Goal: Task Accomplishment & Management: Manage account settings

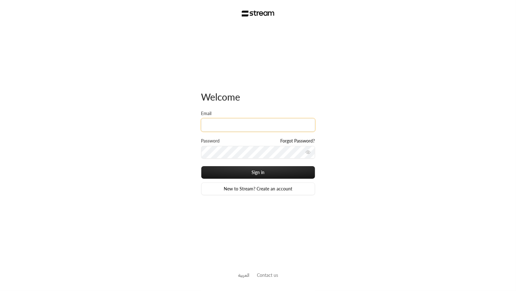
click at [224, 122] on input "Email" at bounding box center [258, 125] width 114 height 13
type input "[EMAIL_ADDRESS][DOMAIN_NAME]"
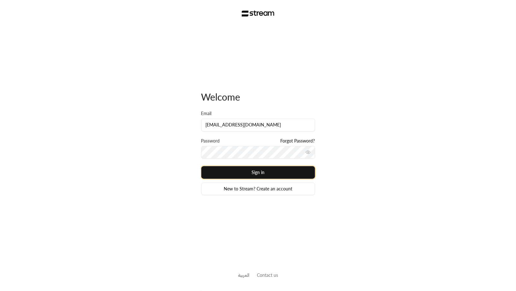
click at [246, 173] on button "Sign in" at bounding box center [258, 172] width 114 height 13
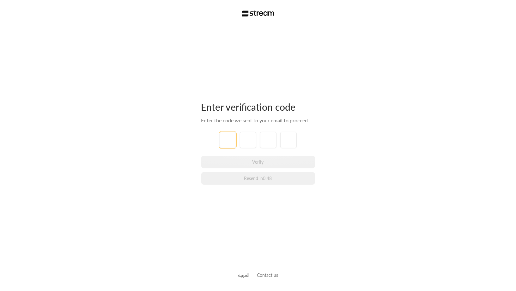
type input "2"
type input "8"
type input "1"
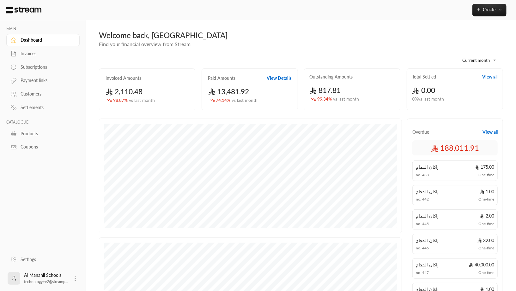
click at [29, 262] on div "Settings" at bounding box center [46, 260] width 51 height 6
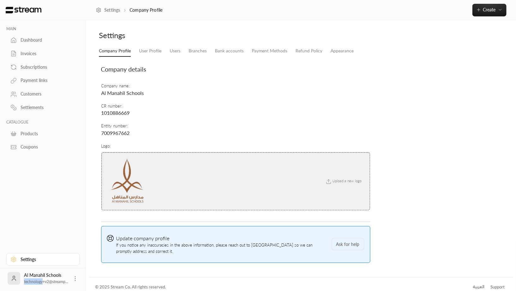
drag, startPoint x: 24, startPoint y: 282, endPoint x: 43, endPoint y: 282, distance: 18.9
click at [43, 282] on span "technology+v2@streamp..." at bounding box center [46, 282] width 44 height 5
copy span "technology"
drag, startPoint x: 50, startPoint y: 283, endPoint x: 43, endPoint y: 283, distance: 7.3
click at [43, 283] on span "technology+v2@streamp..." at bounding box center [46, 282] width 44 height 5
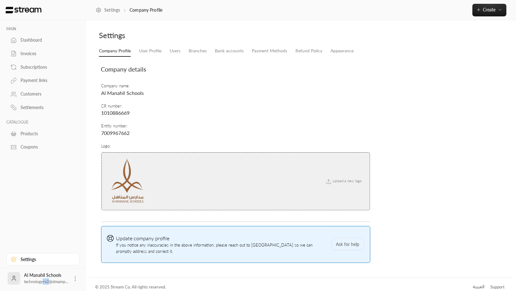
copy span "+v2"
click at [327, 180] on icon at bounding box center [329, 182] width 6 height 6
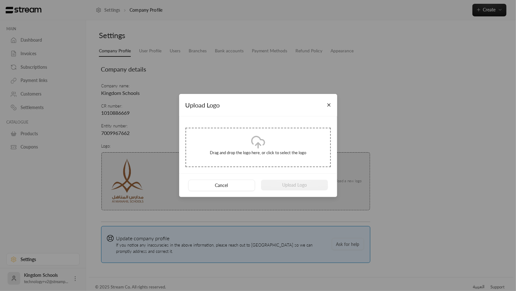
click at [254, 145] on icon at bounding box center [257, 142] width 15 height 15
click at [270, 139] on div "Drag and drop the logo here, or click to select the logo" at bounding box center [257, 147] width 145 height 39
click at [270, 142] on div "Drag and drop the logo here, or click to select the logo" at bounding box center [257, 147] width 145 height 39
type input "**********"
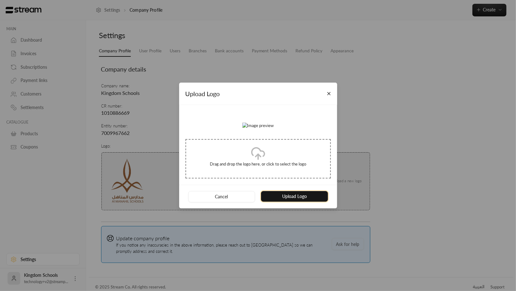
click at [292, 202] on button "Upload Logo" at bounding box center [294, 196] width 67 height 11
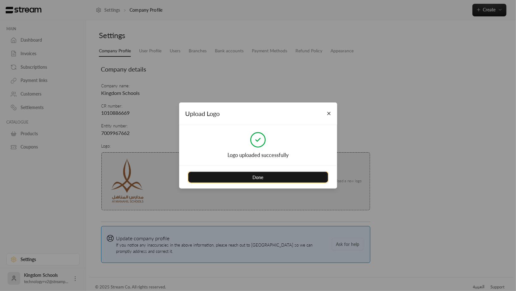
click at [271, 174] on button "Done" at bounding box center [258, 177] width 140 height 11
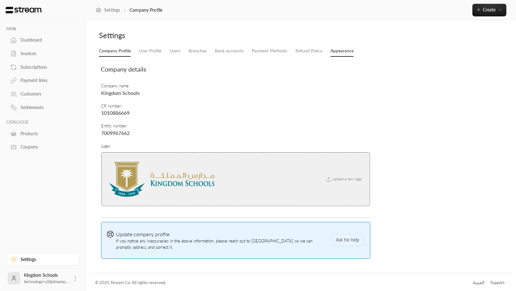
click at [332, 48] on link "Appearance" at bounding box center [341, 50] width 23 height 11
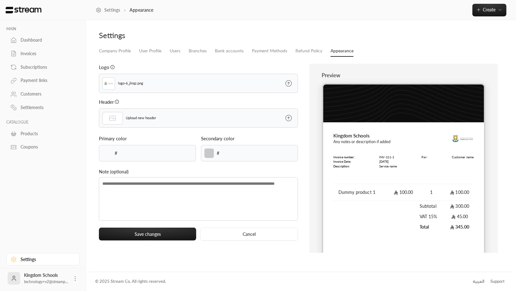
type input "******"
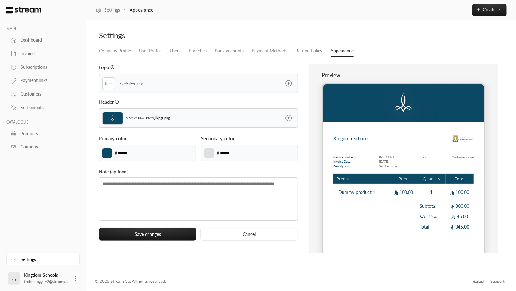
click at [291, 117] on icon at bounding box center [288, 118] width 6 height 6
click at [0, 0] on input "file" at bounding box center [0, 0] width 0 height 0
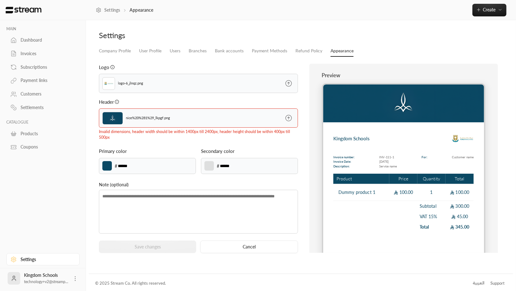
click at [290, 116] on icon at bounding box center [288, 118] width 8 height 8
click at [0, 0] on input "file" at bounding box center [0, 0] width 0 height 0
click at [291, 117] on icon at bounding box center [288, 118] width 8 height 8
click at [0, 0] on input "file" at bounding box center [0, 0] width 0 height 0
click at [290, 112] on label at bounding box center [288, 118] width 18 height 18
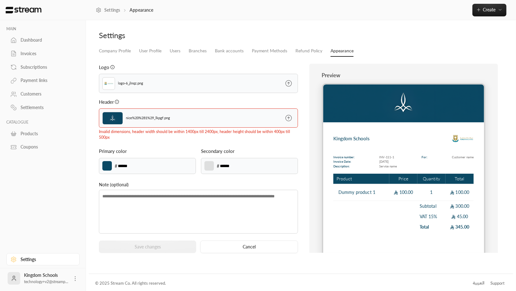
click at [0, 0] on input "file" at bounding box center [0, 0] width 0 height 0
click at [287, 117] on icon at bounding box center [288, 118] width 8 height 8
click at [0, 0] on input "file" at bounding box center [0, 0] width 0 height 0
click at [290, 117] on icon at bounding box center [288, 118] width 8 height 8
click at [0, 0] on input "file" at bounding box center [0, 0] width 0 height 0
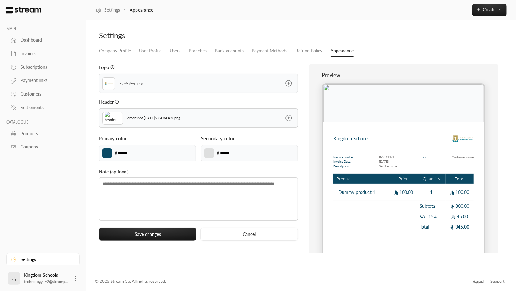
click at [139, 151] on input "******" at bounding box center [128, 153] width 22 height 7
click at [106, 153] on label at bounding box center [106, 153] width 9 height 9
click at [0, 0] on input "*******" at bounding box center [0, 0] width 0 height 0
type input "******"
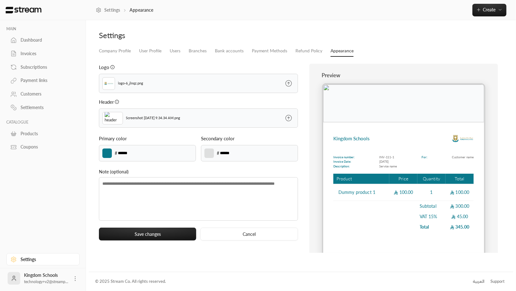
click at [208, 153] on label at bounding box center [208, 153] width 9 height 9
click at [0, 0] on input "*******" at bounding box center [0, 0] width 0 height 0
click at [145, 231] on button "Save changes" at bounding box center [147, 234] width 97 height 13
click at [171, 232] on button "Save changes" at bounding box center [147, 234] width 97 height 13
click at [41, 39] on div "Dashboard" at bounding box center [46, 40] width 51 height 6
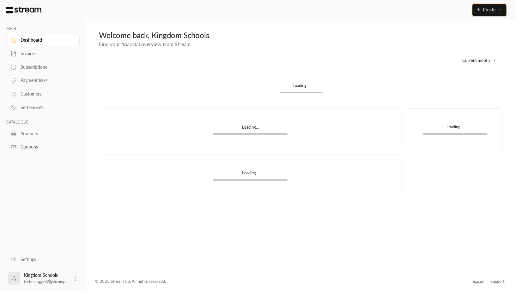
click at [487, 13] on button "Create" at bounding box center [489, 10] width 34 height 13
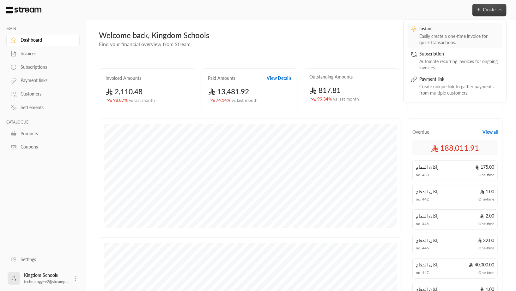
click at [455, 35] on div "Easily create a one-time invoice for quick transactions." at bounding box center [459, 39] width 80 height 13
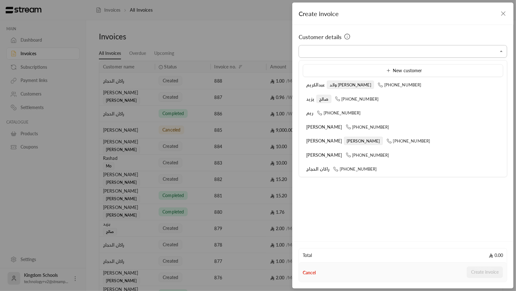
click at [389, 53] on input "Select customer" at bounding box center [402, 51] width 208 height 11
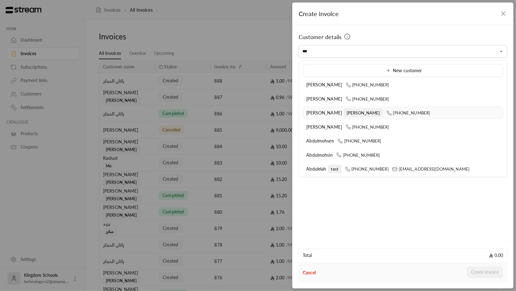
click at [324, 113] on span "Abdullah Alsinan" at bounding box center [324, 112] width 36 height 5
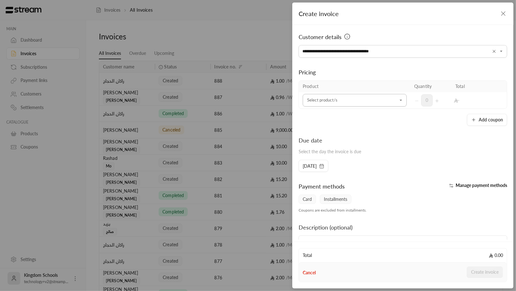
type input "**********"
click at [329, 96] on input "Select customer" at bounding box center [354, 100] width 104 height 11
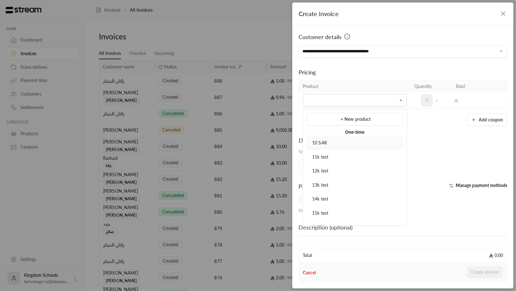
click at [327, 142] on div "10 SAR" at bounding box center [354, 143] width 89 height 7
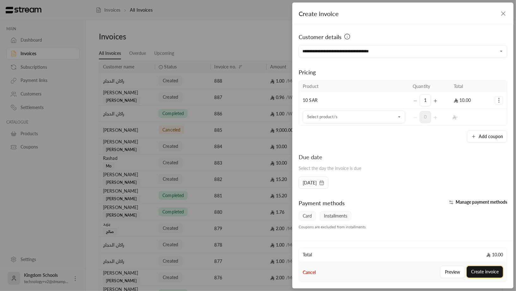
click at [482, 272] on button "Create invoice" at bounding box center [484, 272] width 36 height 12
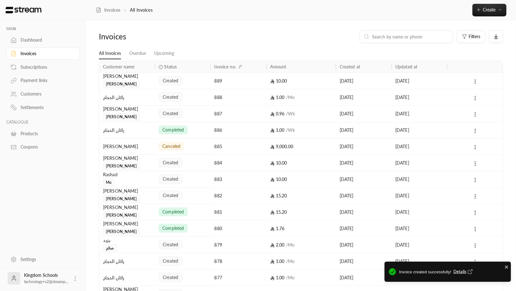
click at [145, 75] on div "Abdullah Alsinan" at bounding box center [127, 76] width 48 height 7
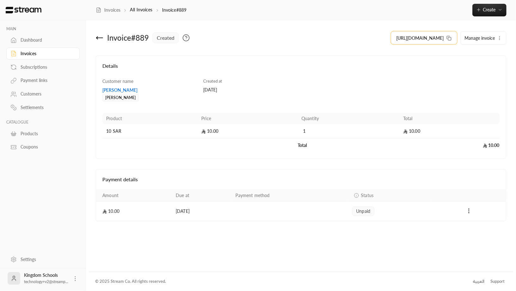
click at [434, 34] on button "https://streampay.sa/s/rs4Ps" at bounding box center [424, 38] width 66 height 13
click at [440, 40] on span "https://streampay.sa/s/rs4Ps" at bounding box center [419, 38] width 47 height 7
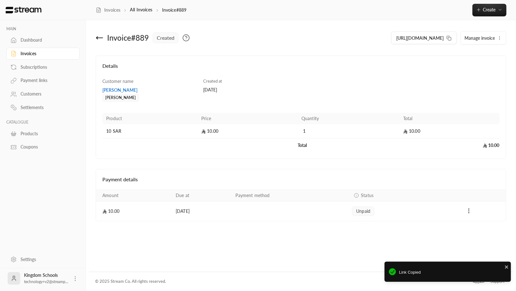
click at [482, 38] on span "Manage invoice" at bounding box center [479, 37] width 30 height 5
click at [488, 37] on span "Manage invoice" at bounding box center [479, 37] width 30 height 5
click at [449, 37] on icon at bounding box center [448, 38] width 5 height 5
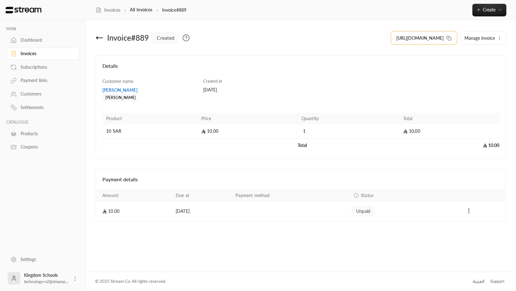
click at [422, 36] on span "https://streampay.sa/s/rs4Ps" at bounding box center [419, 38] width 47 height 7
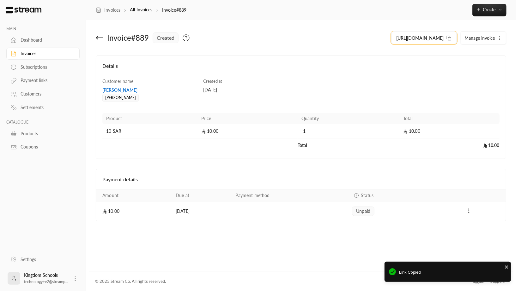
click at [422, 36] on span "https://streampay.sa/s/rs4Ps" at bounding box center [419, 38] width 47 height 7
click at [426, 40] on span "https://streampay.sa/s/rs4Ps" at bounding box center [419, 38] width 47 height 7
click at [452, 38] on button "https://streampay.sa/s/rs4Ps" at bounding box center [424, 38] width 66 height 13
